Goal: Task Accomplishment & Management: Use online tool/utility

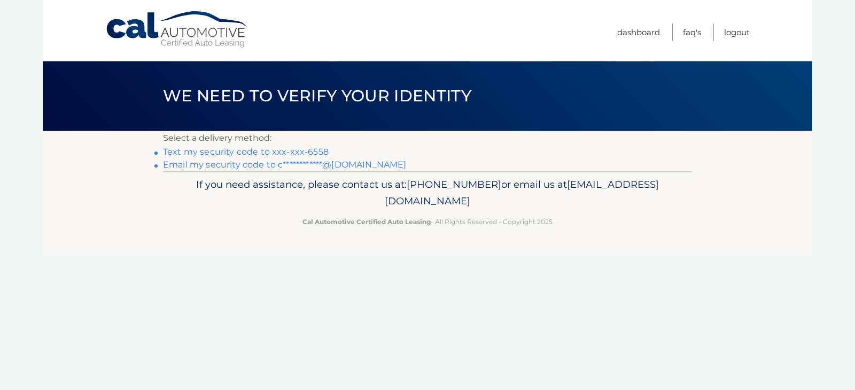
click at [238, 153] on link "Text my security code to xxx-xxx-6558" at bounding box center [246, 152] width 166 height 10
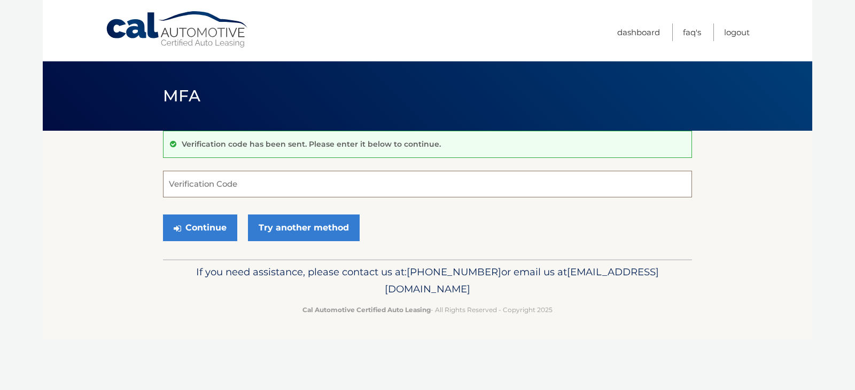
click at [236, 185] on input "Verification Code" at bounding box center [427, 184] width 529 height 27
type input "51577"
click at [217, 228] on button "Continue" at bounding box center [200, 228] width 74 height 27
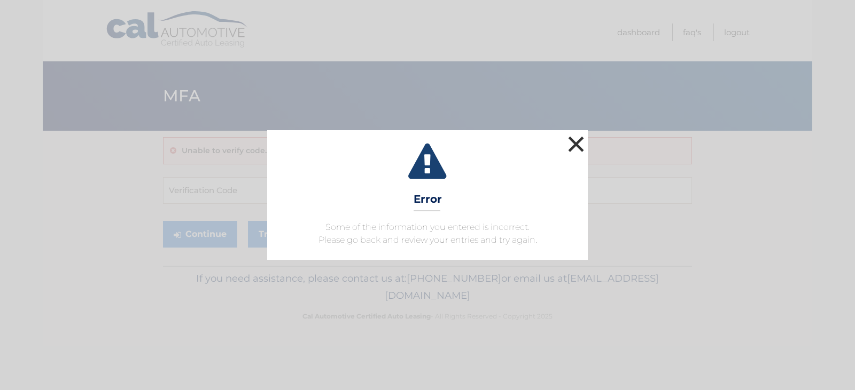
click at [572, 138] on button "×" at bounding box center [575, 144] width 21 height 21
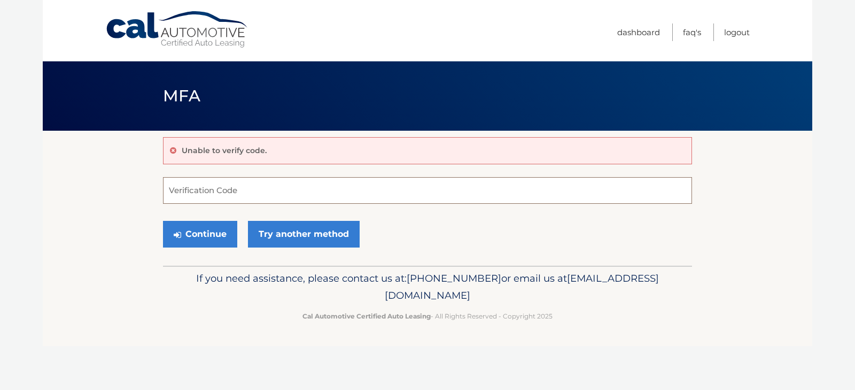
click at [207, 191] on input "Verification Code" at bounding box center [427, 190] width 529 height 27
type input "515177"
click at [205, 227] on button "Continue" at bounding box center [200, 234] width 74 height 27
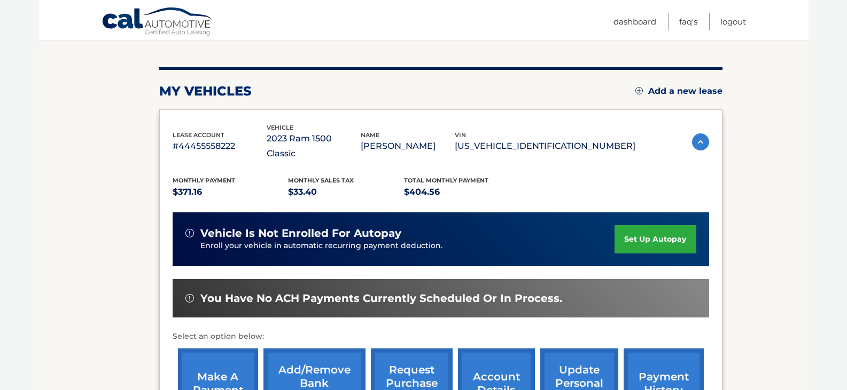
scroll to position [133, 0]
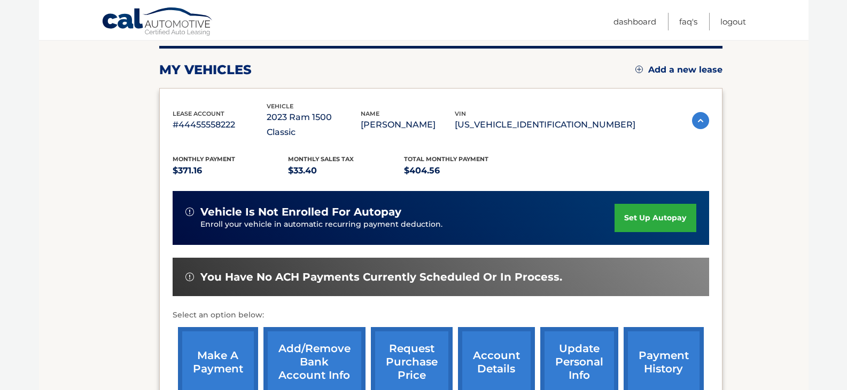
click at [214, 334] on link "make a payment" at bounding box center [218, 362] width 80 height 70
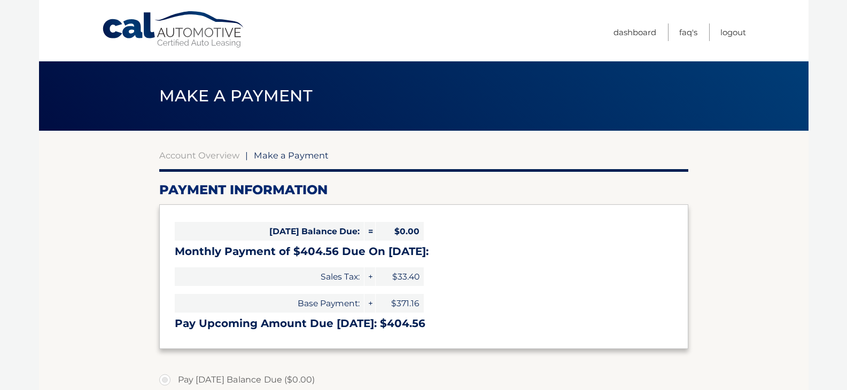
select select "MTJiYWI3OGQtZWQ3NS00ODRmLWJlMmItNDUxMGM0YzcyYTVm"
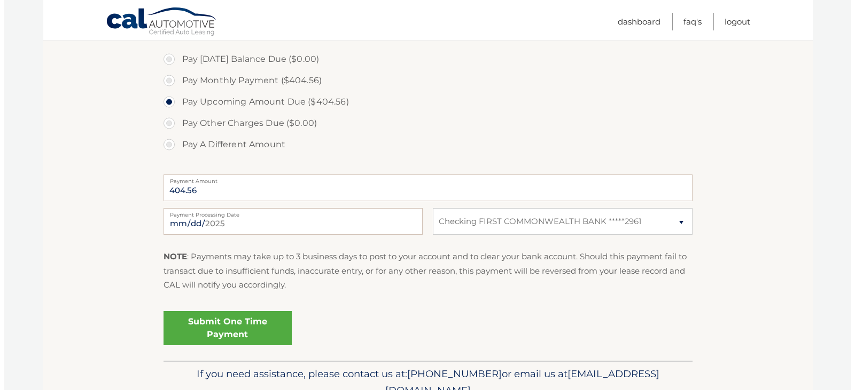
scroll to position [325, 0]
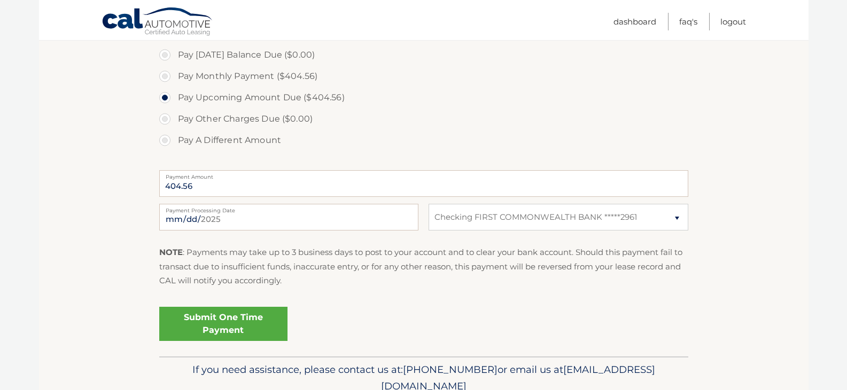
click at [224, 320] on link "Submit One Time Payment" at bounding box center [223, 324] width 128 height 34
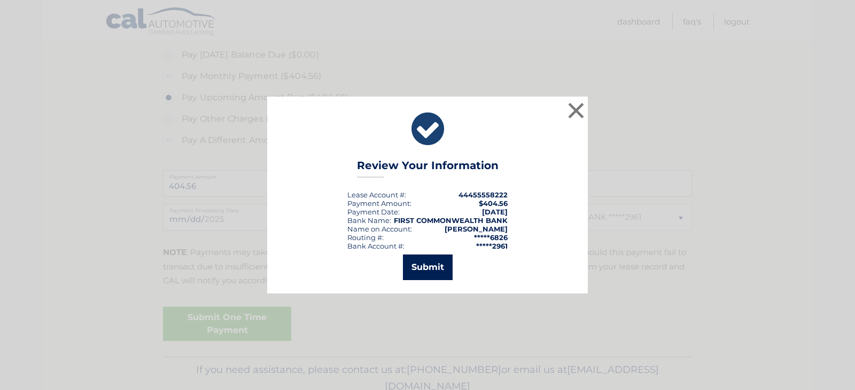
click at [437, 264] on button "Submit" at bounding box center [428, 268] width 50 height 26
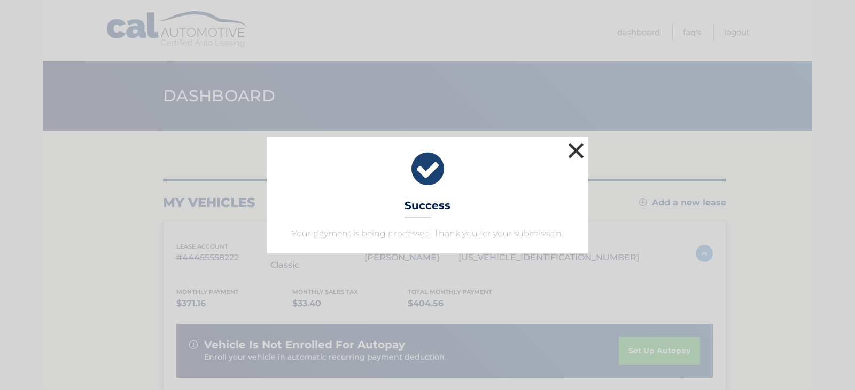
click at [580, 148] on button "×" at bounding box center [575, 150] width 21 height 21
